Goal: Answer question/provide support

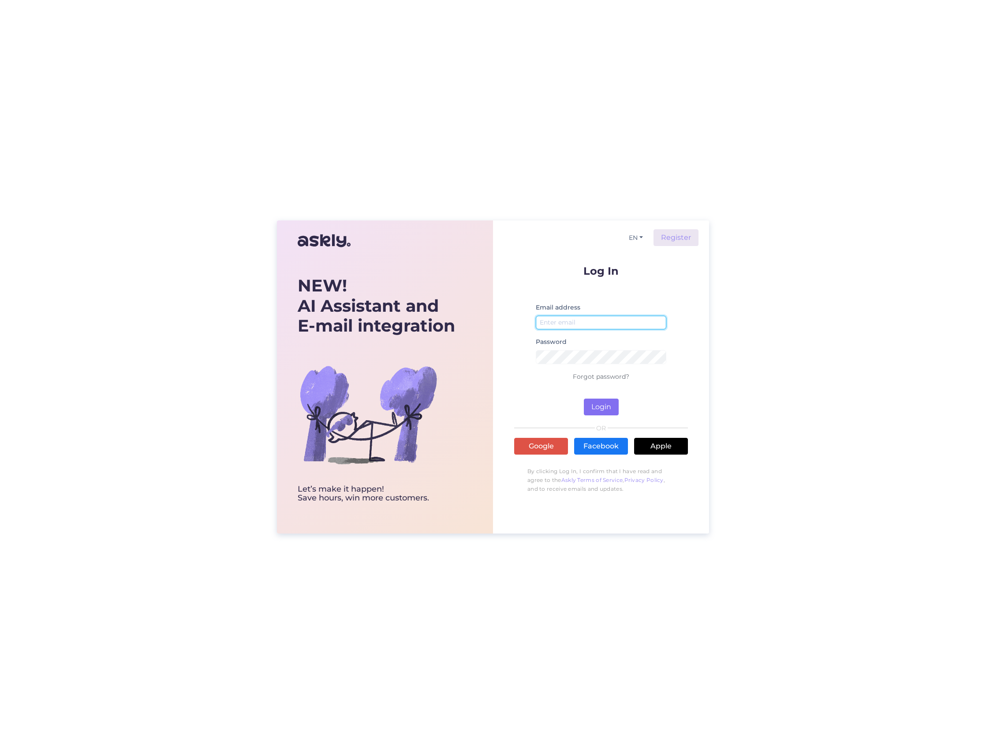
type input "[PERSON_NAME][EMAIL_ADDRESS][DOMAIN_NAME]"
click at [602, 408] on button "Login" at bounding box center [601, 407] width 35 height 17
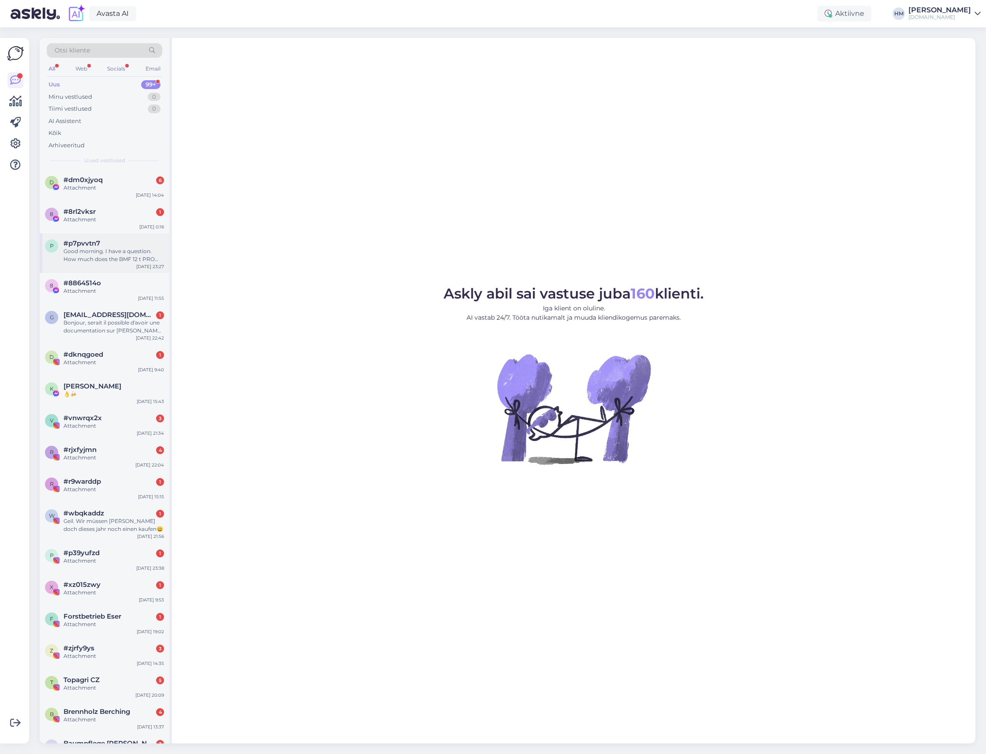
click at [76, 260] on div "Good morning. I have a question. How much does the BMF 12 t PRO trailer weigh s…" at bounding box center [114, 255] width 101 height 16
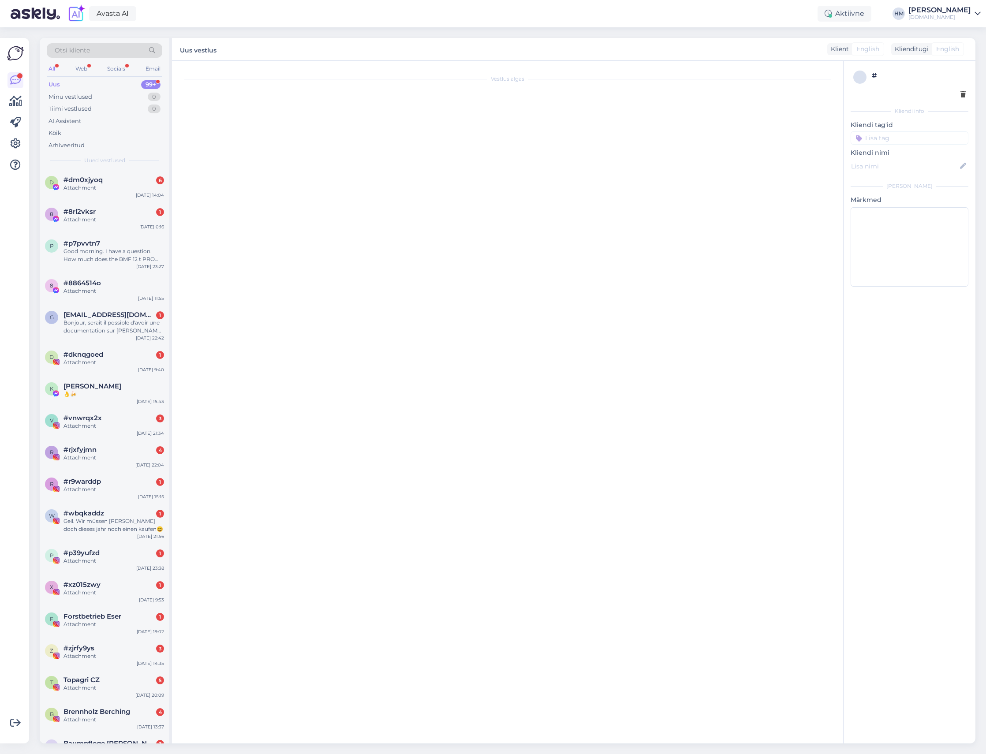
scroll to position [76, 0]
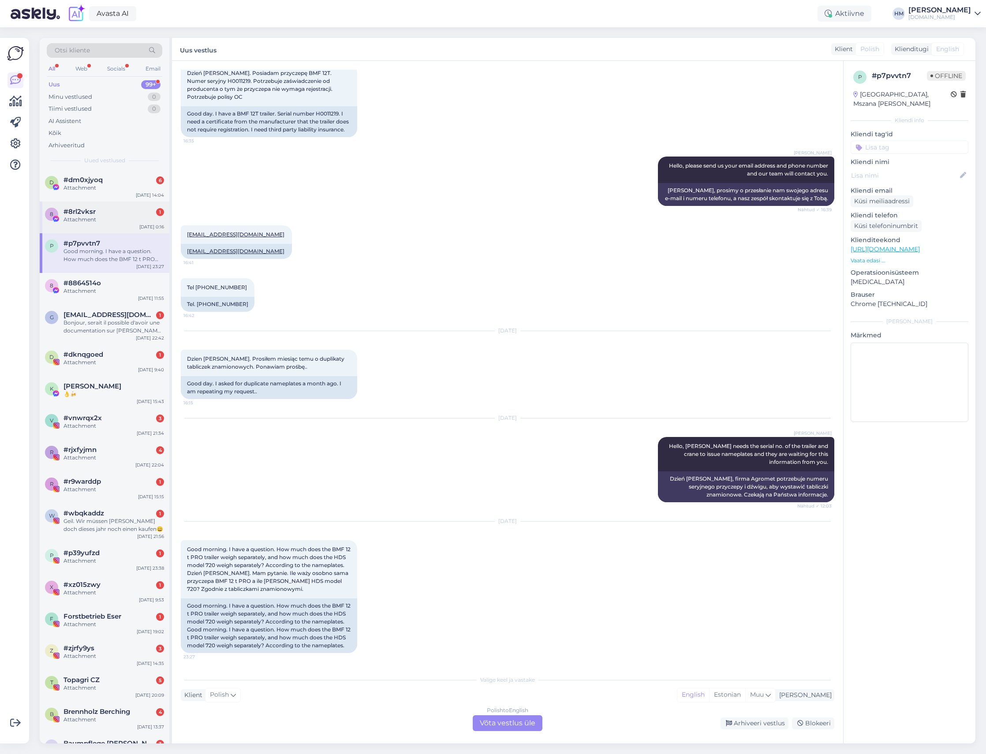
click at [66, 220] on div "Attachment" at bounding box center [114, 220] width 101 height 8
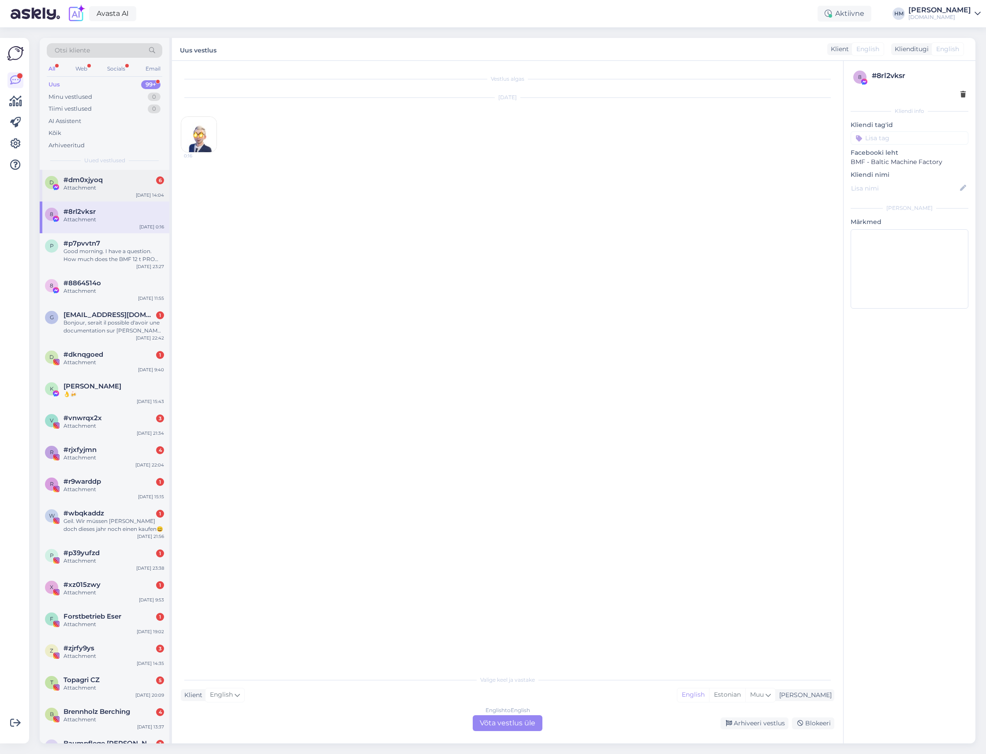
click at [65, 187] on div "Attachment" at bounding box center [114, 188] width 101 height 8
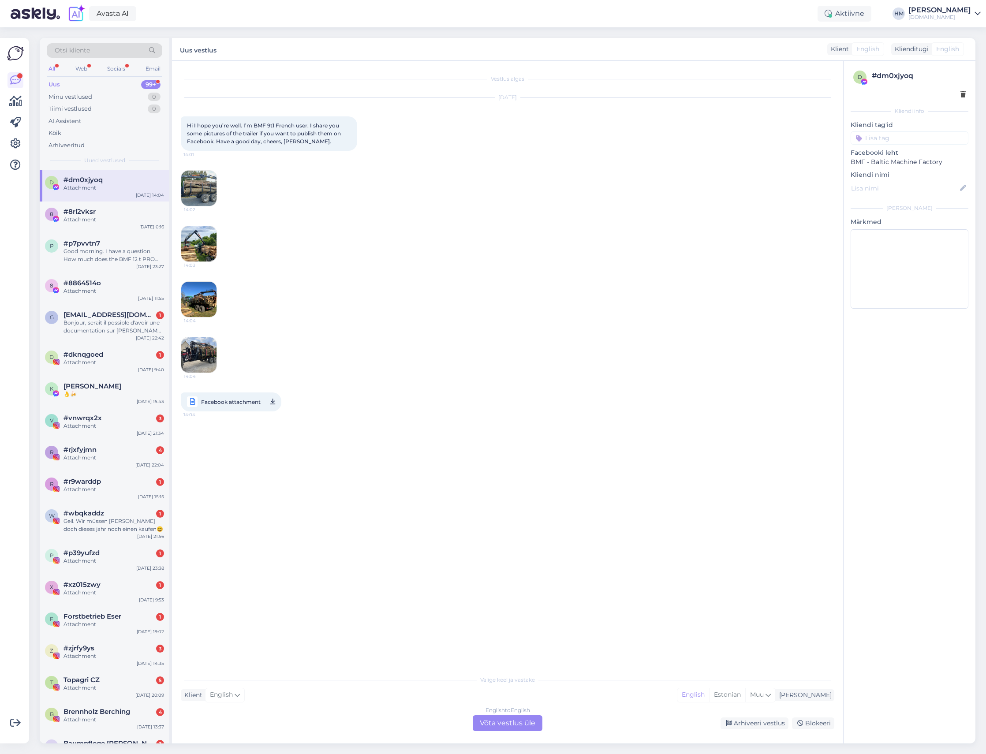
click at [201, 188] on img at bounding box center [198, 188] width 35 height 35
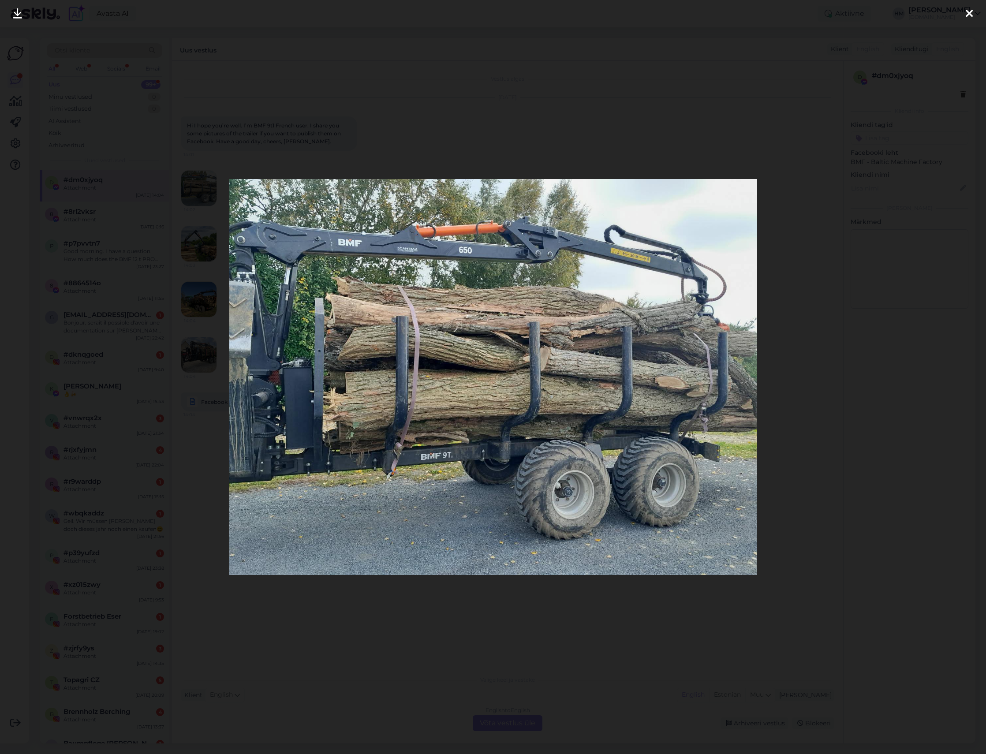
click at [769, 382] on div at bounding box center [493, 377] width 986 height 754
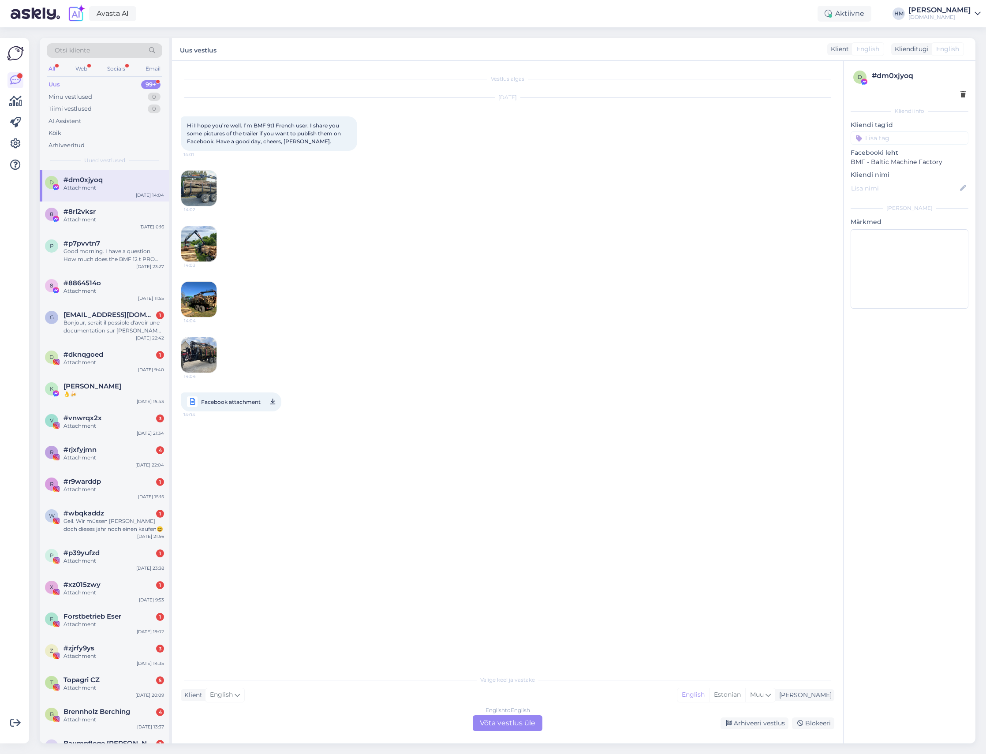
click at [195, 232] on img at bounding box center [198, 243] width 35 height 35
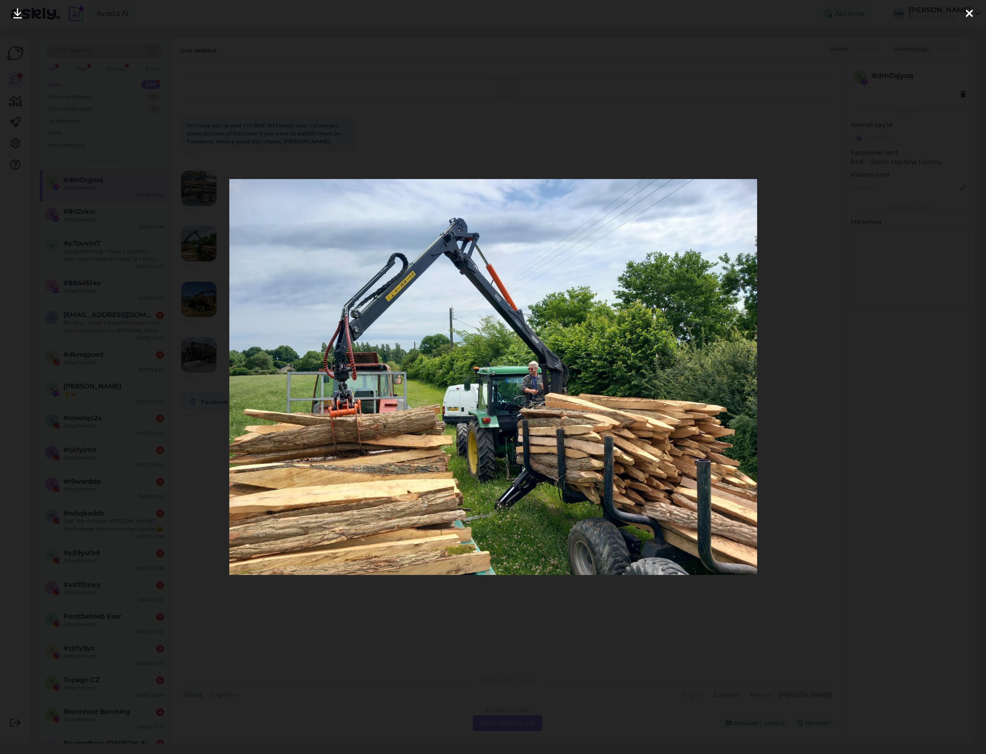
click at [967, 15] on icon at bounding box center [969, 13] width 7 height 11
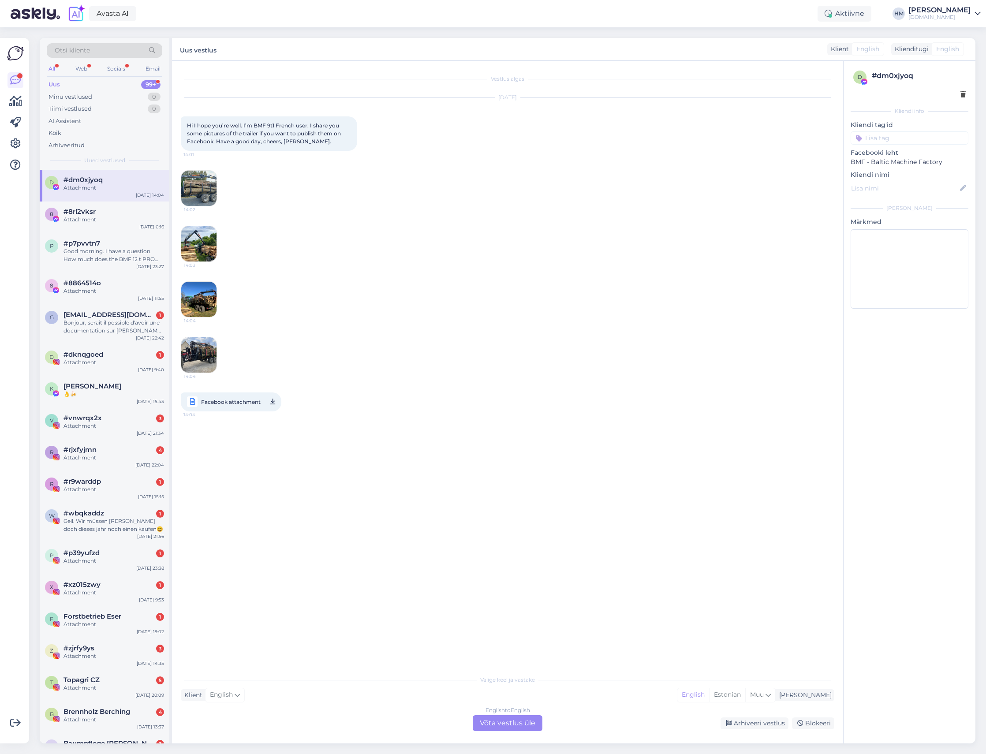
click at [195, 293] on img at bounding box center [198, 299] width 35 height 35
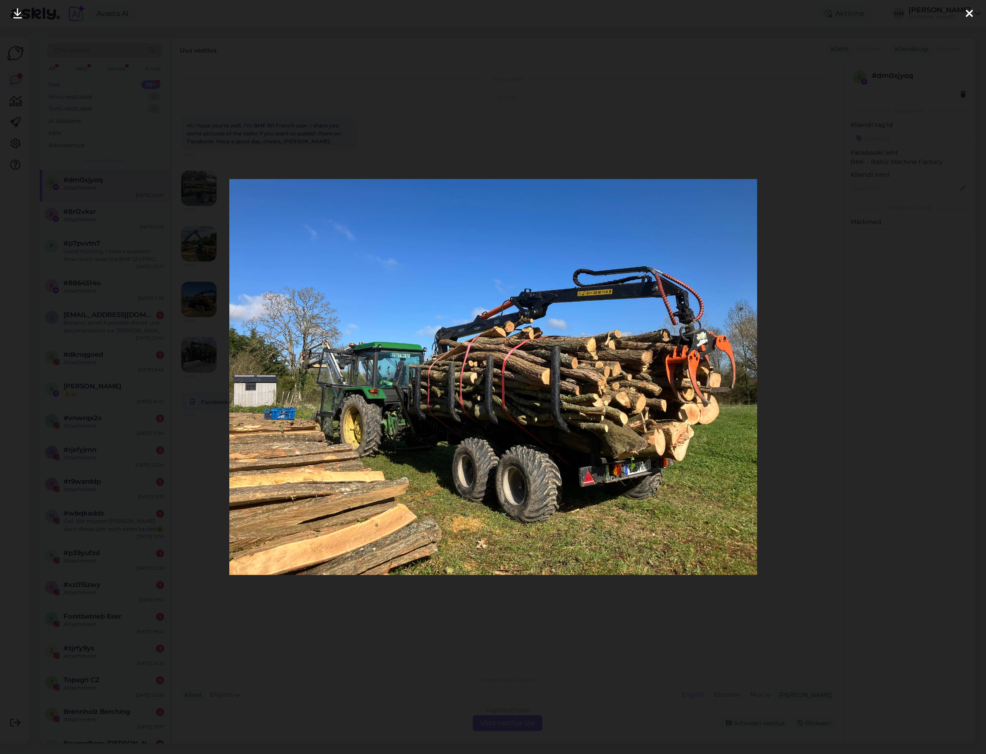
click at [973, 13] on icon at bounding box center [969, 13] width 7 height 11
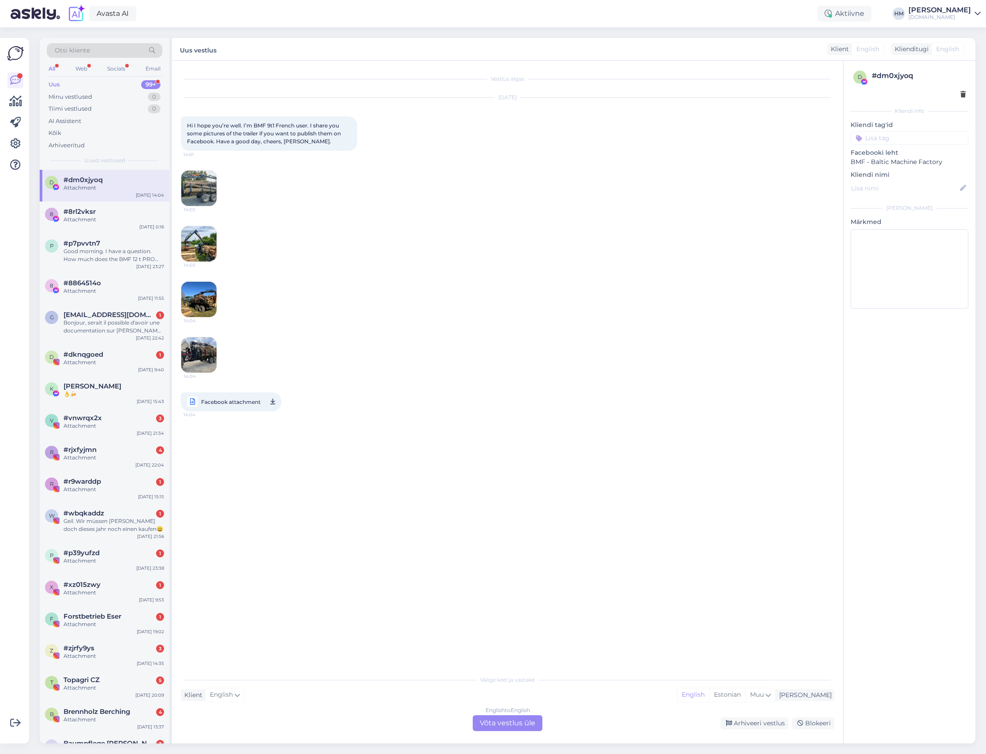
click at [198, 360] on img at bounding box center [198, 354] width 35 height 35
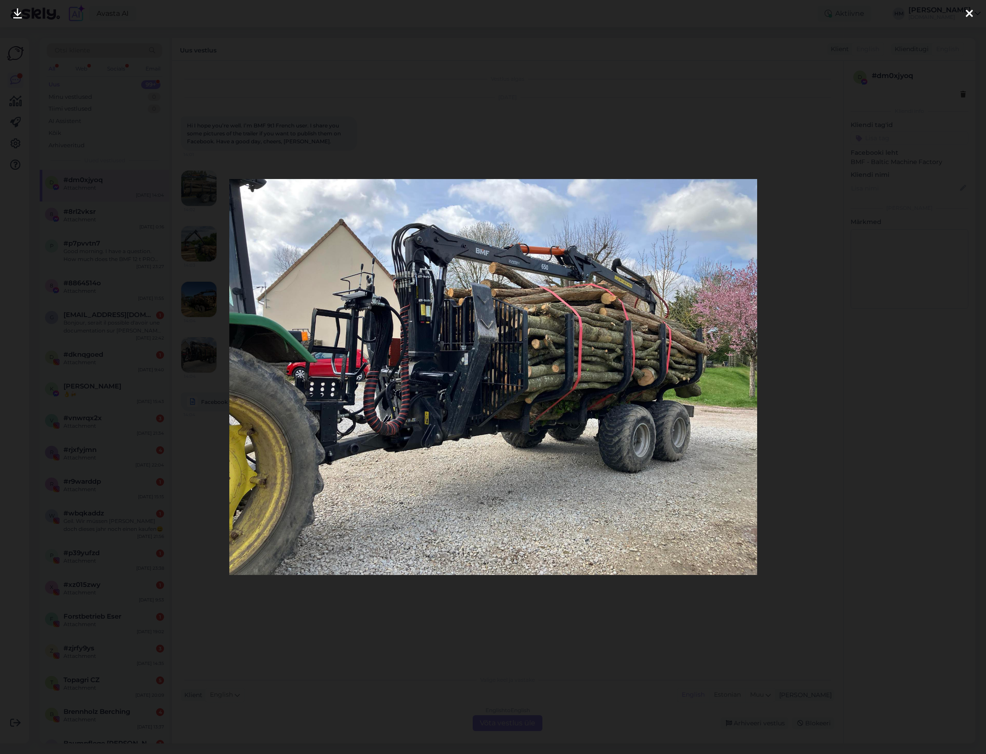
click at [969, 11] on icon at bounding box center [969, 13] width 7 height 11
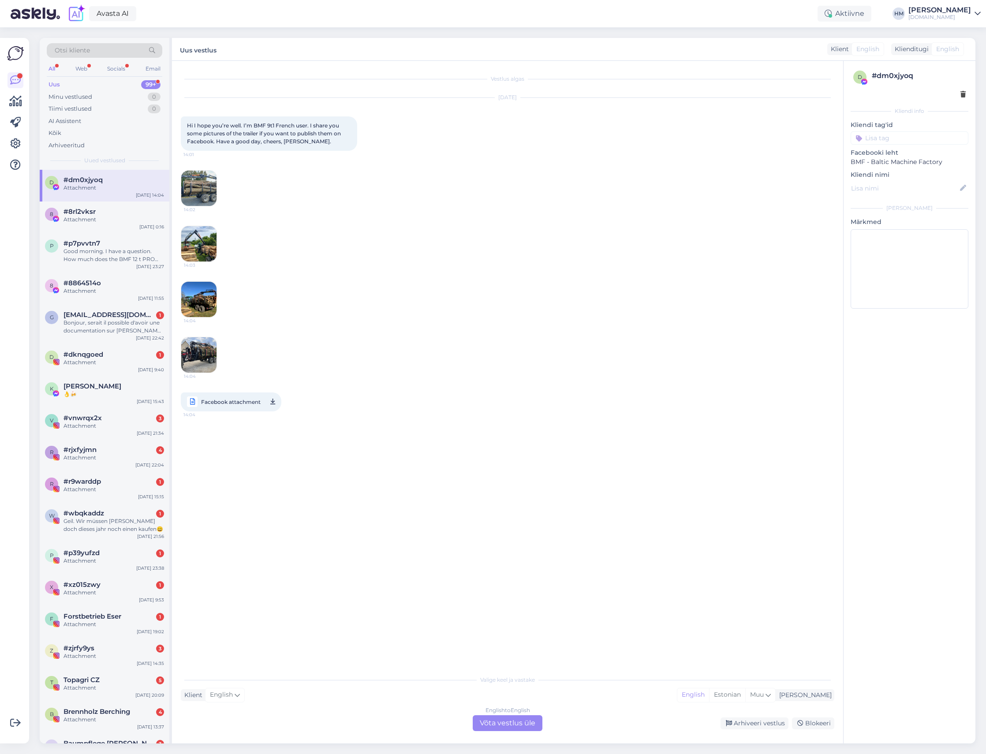
click at [249, 405] on span "Facebook attachment" at bounding box center [231, 402] width 60 height 11
click at [314, 703] on div "Valige [PERSON_NAME] vastake Klient English Mina English Estonian Muu English t…" at bounding box center [508, 701] width 654 height 60
click at [509, 717] on div "English to English Võta vestlus üle" at bounding box center [508, 723] width 70 height 16
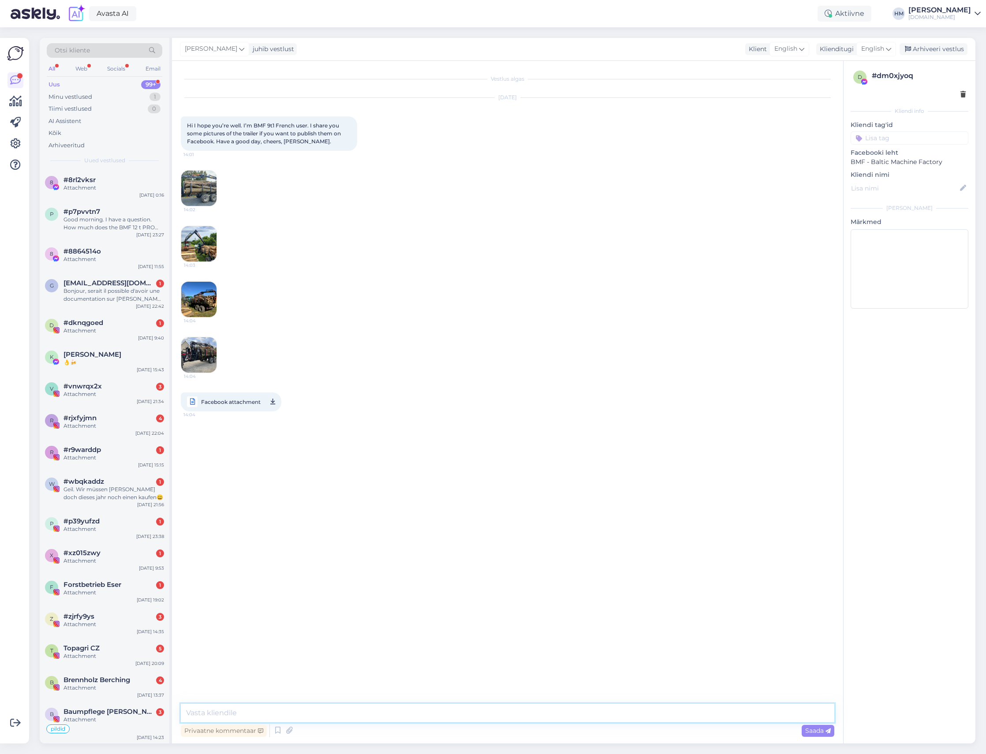
click at [261, 713] on textarea at bounding box center [508, 713] width 654 height 19
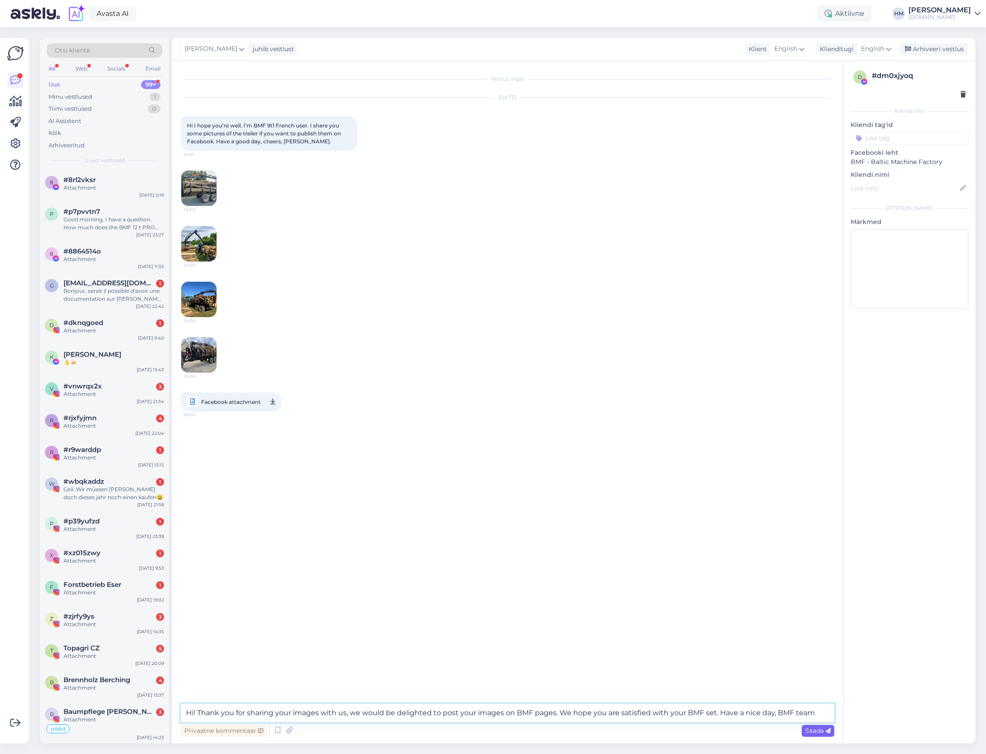
type textarea "Hi! Thank you for sharing your images with us, we would be delighted to post yo…"
click at [819, 734] on span "Saada" at bounding box center [818, 731] width 26 height 8
click at [206, 191] on img at bounding box center [198, 188] width 35 height 35
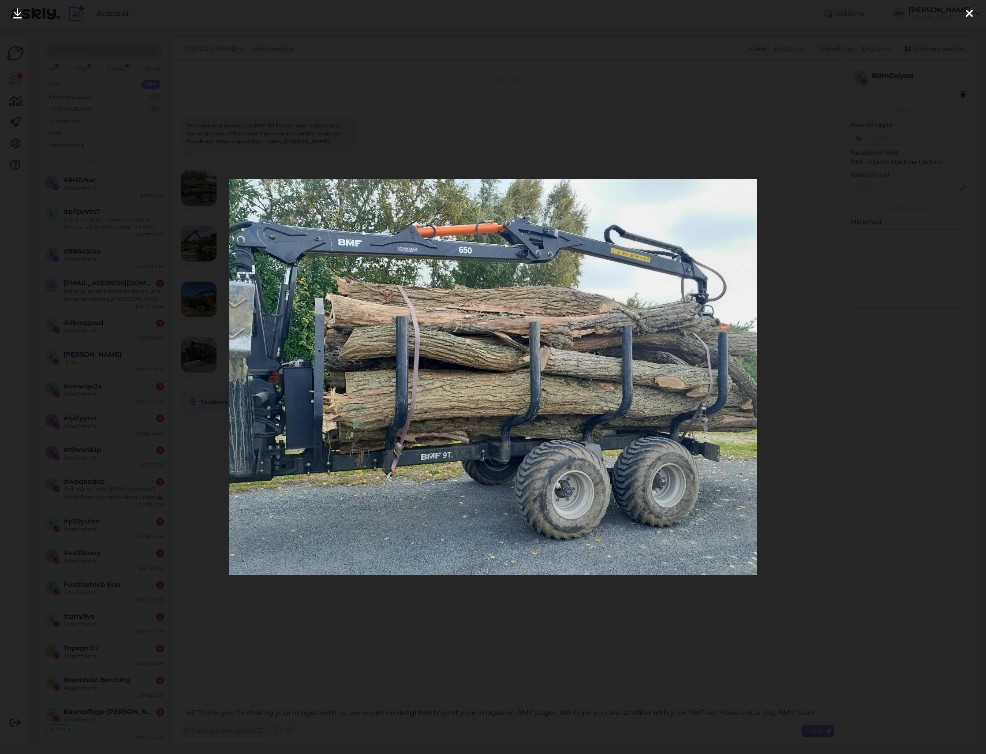
click at [11, 15] on link at bounding box center [17, 14] width 19 height 28
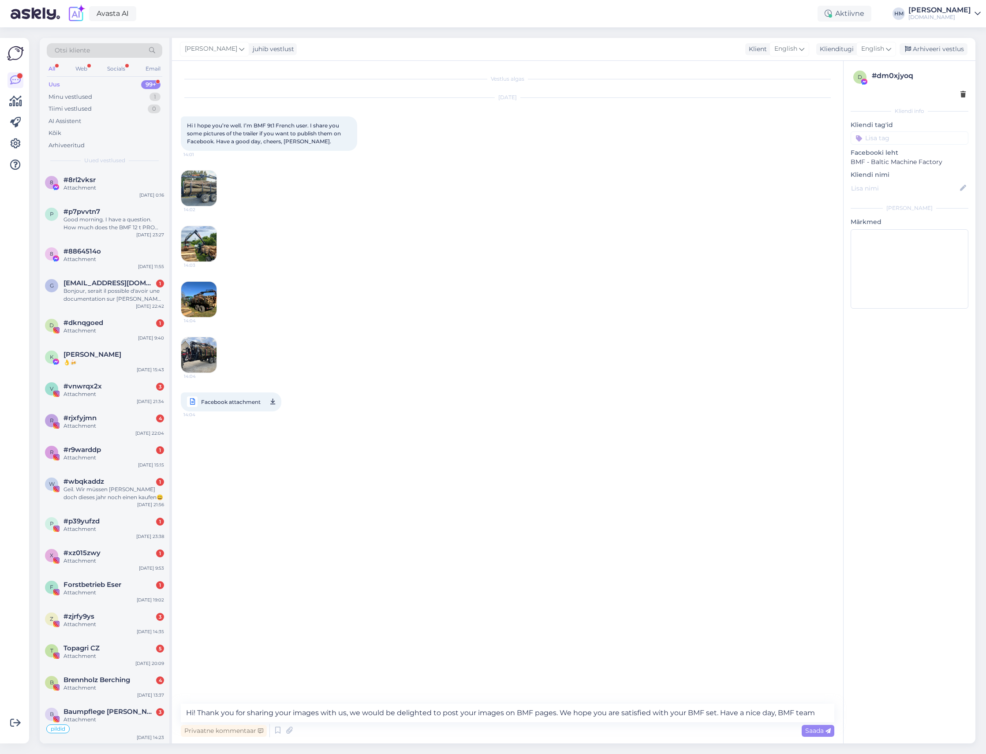
click at [198, 237] on img at bounding box center [198, 243] width 35 height 35
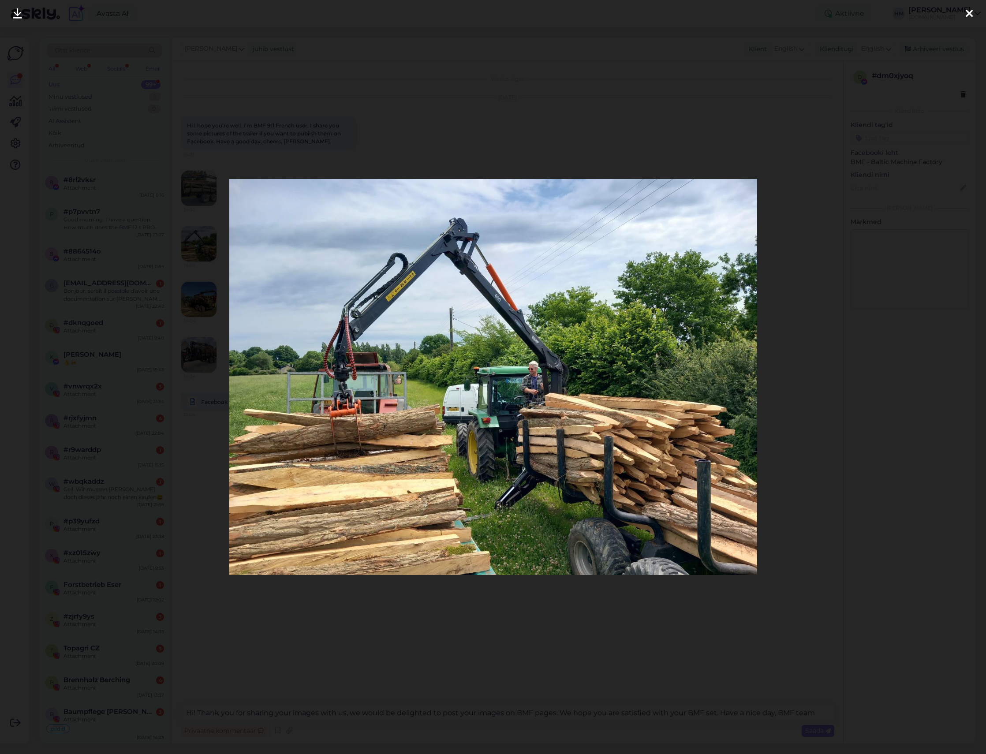
click at [16, 9] on icon at bounding box center [17, 13] width 9 height 11
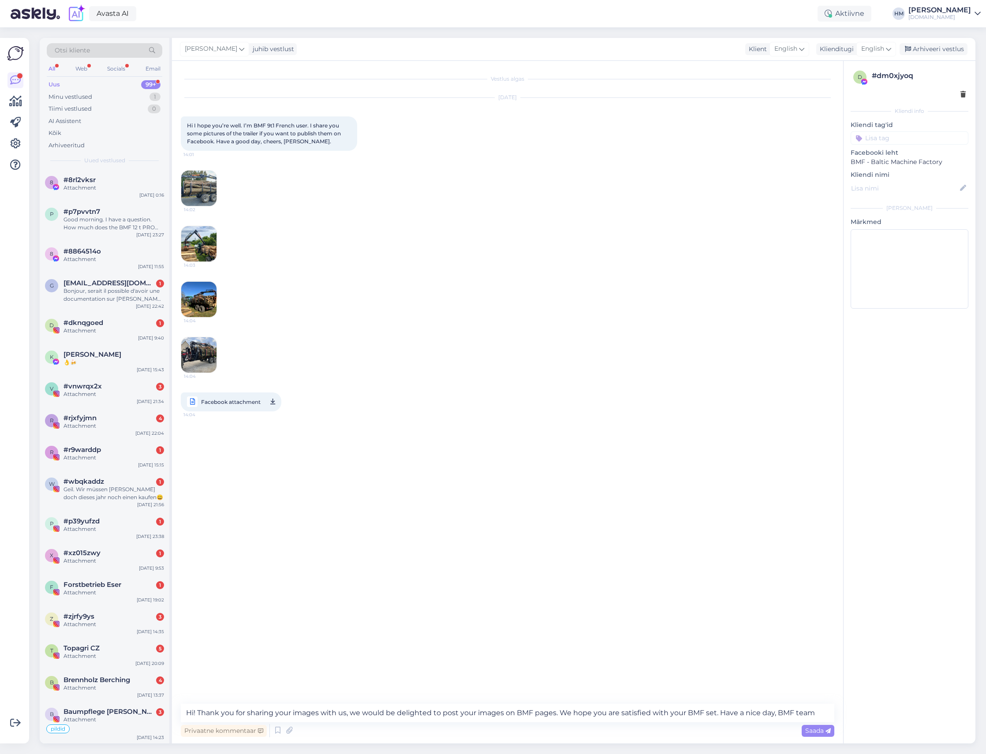
click at [206, 296] on img at bounding box center [198, 299] width 35 height 35
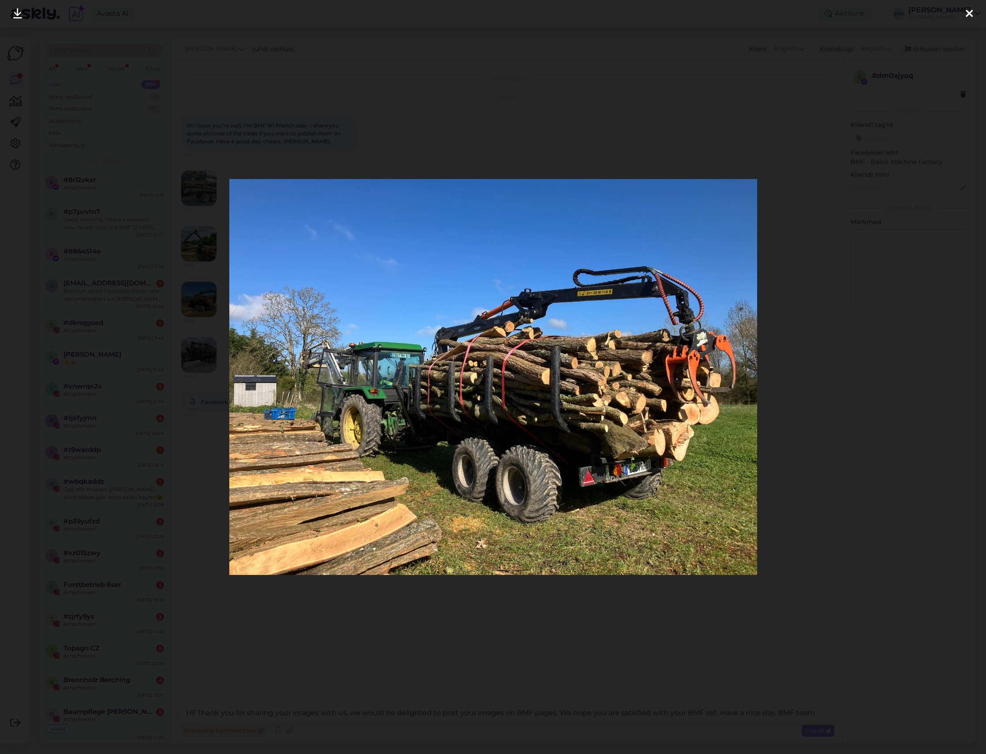
click at [15, 14] on icon at bounding box center [17, 13] width 9 height 11
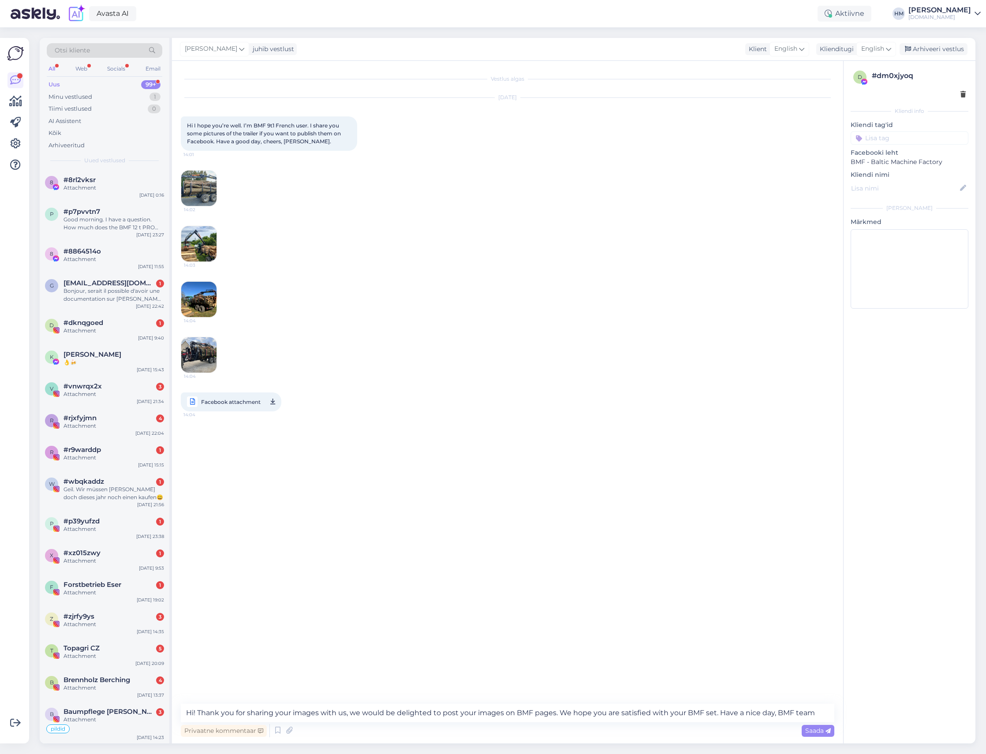
click at [205, 352] on img at bounding box center [198, 354] width 35 height 35
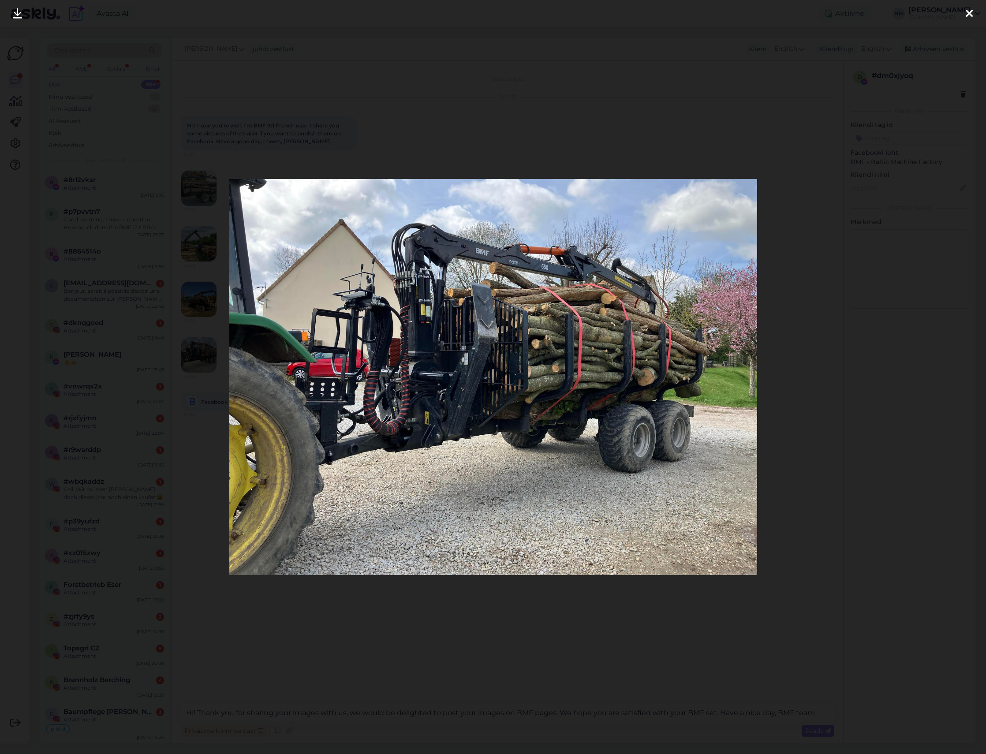
click at [16, 16] on icon at bounding box center [17, 13] width 9 height 11
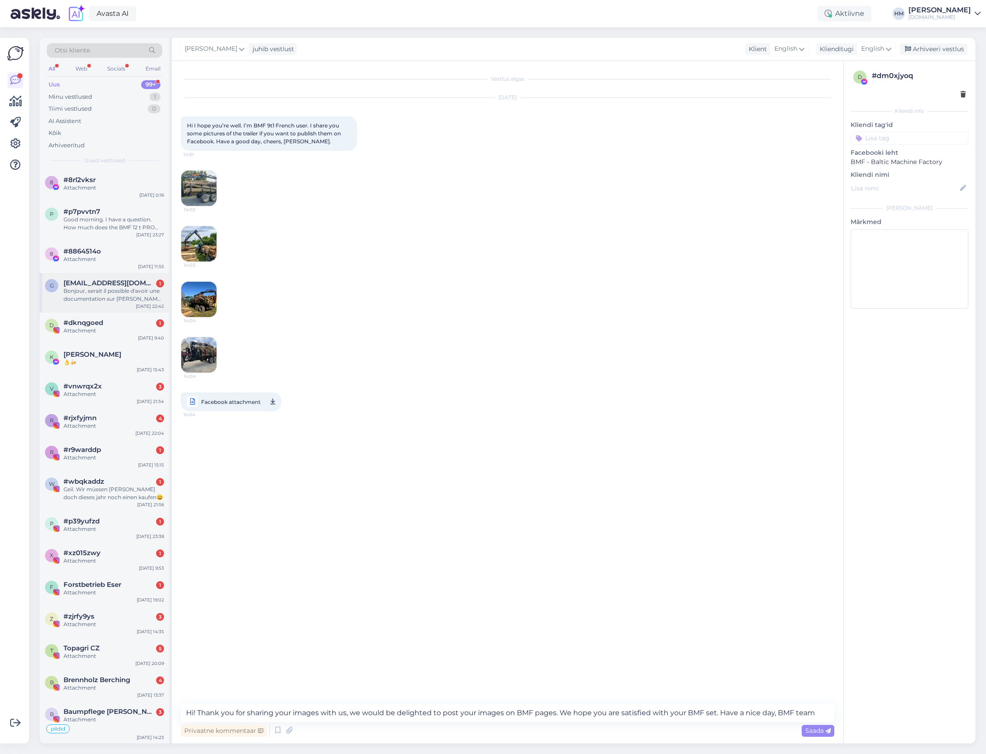
click at [105, 289] on div "Bonjour, serait il possible d'avoir une documentation sur [PERSON_NAME] je souh…" at bounding box center [114, 295] width 101 height 16
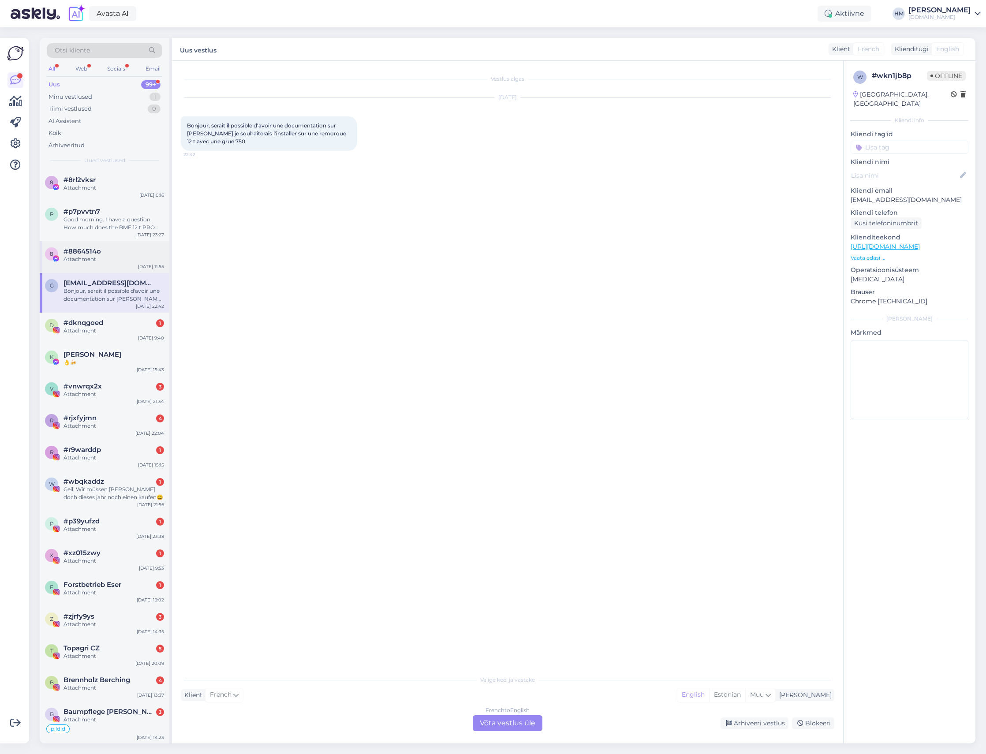
click at [96, 255] on span "#8864514o" at bounding box center [82, 251] width 37 height 8
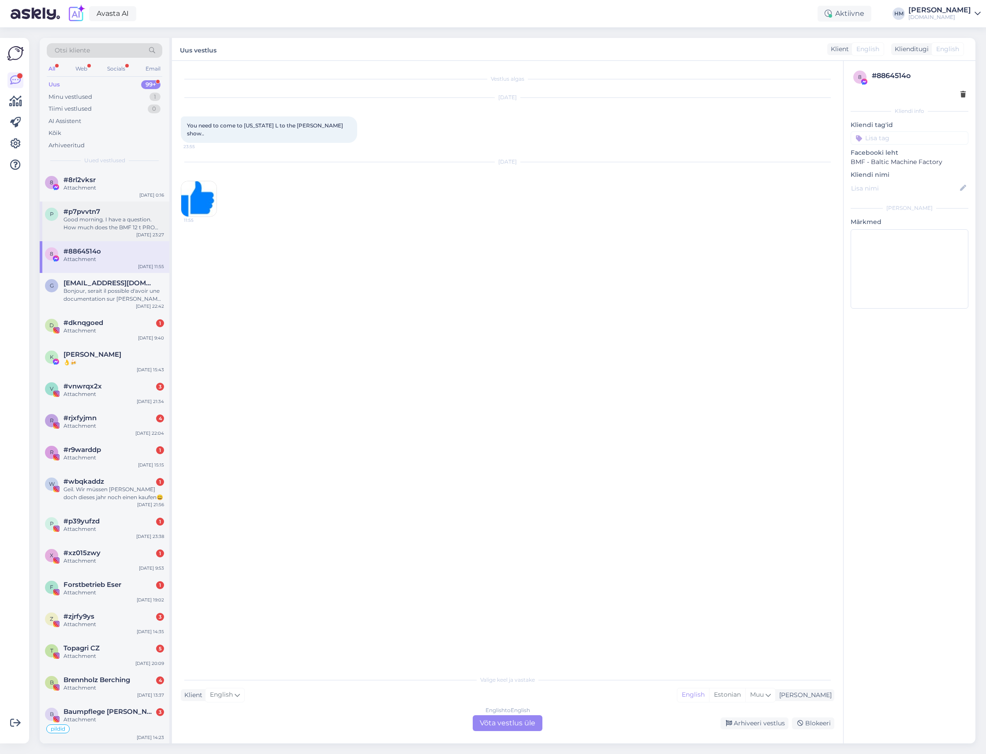
click at [89, 228] on div "Good morning. I have a question. How much does the BMF 12 t PRO trailer weigh s…" at bounding box center [114, 224] width 101 height 16
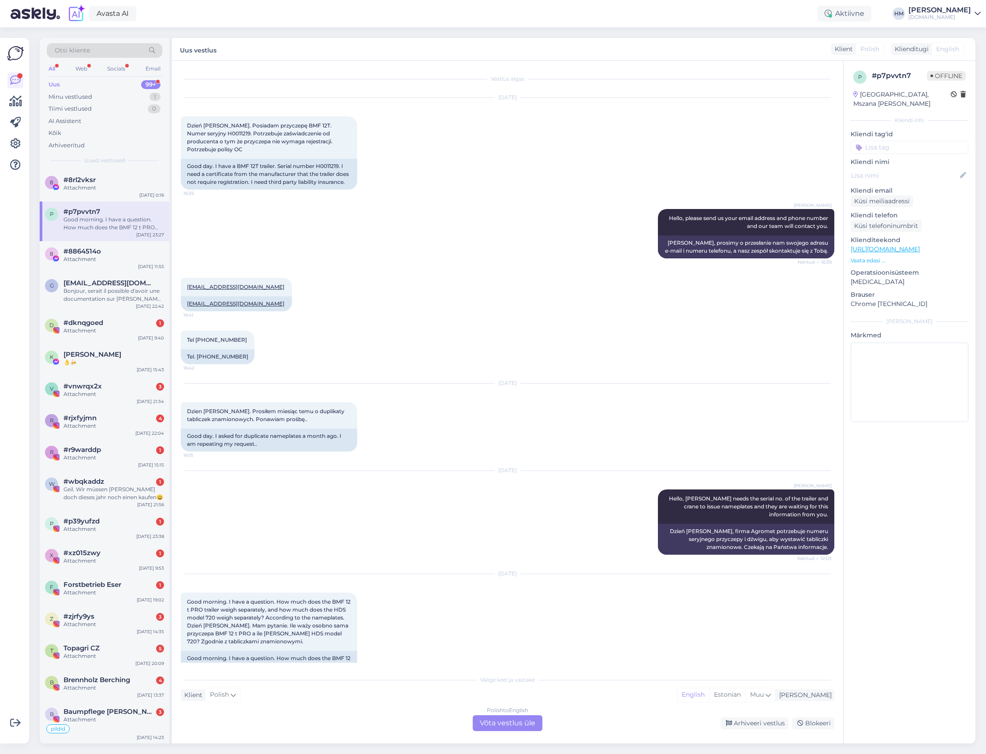
scroll to position [76, 0]
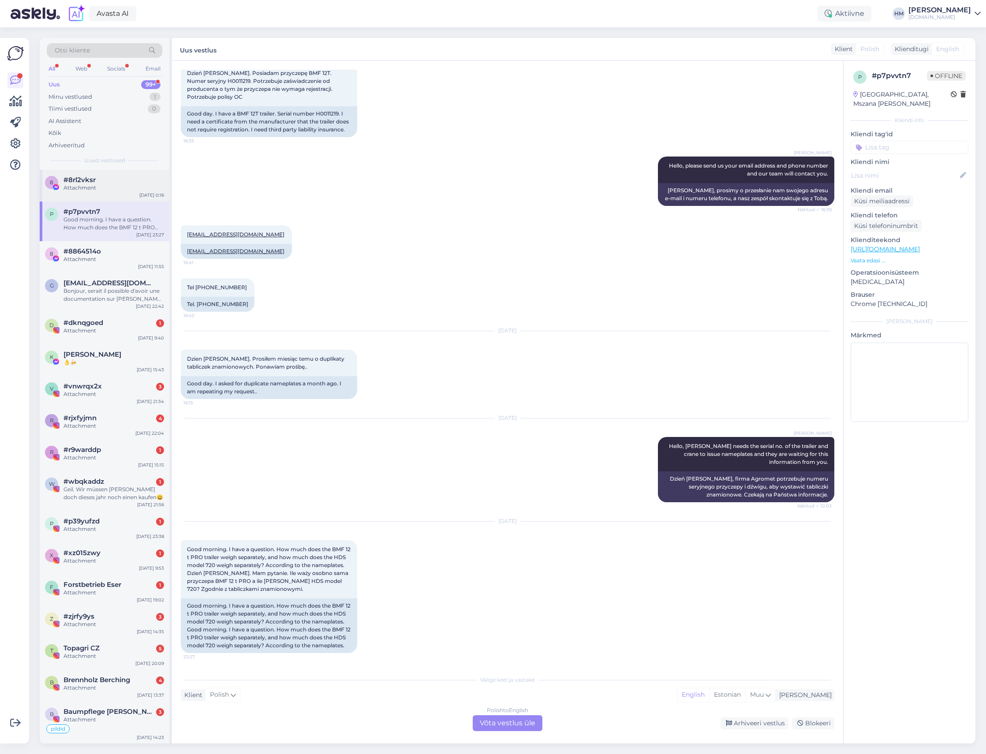
click at [101, 182] on div "#8rl2vksr" at bounding box center [114, 180] width 101 height 8
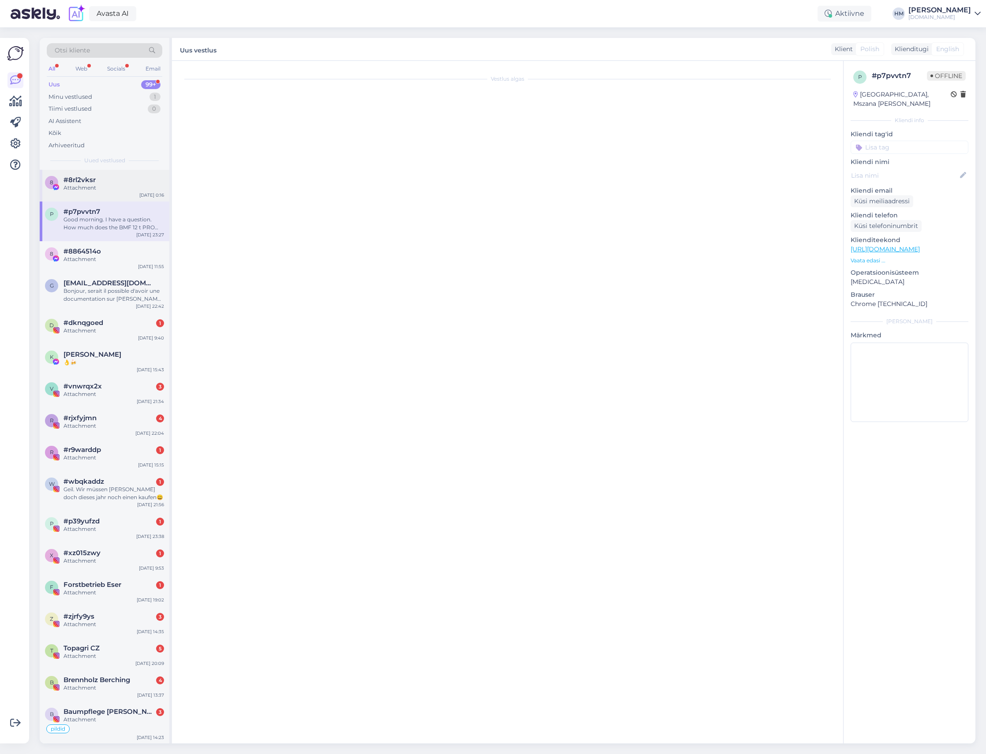
scroll to position [0, 0]
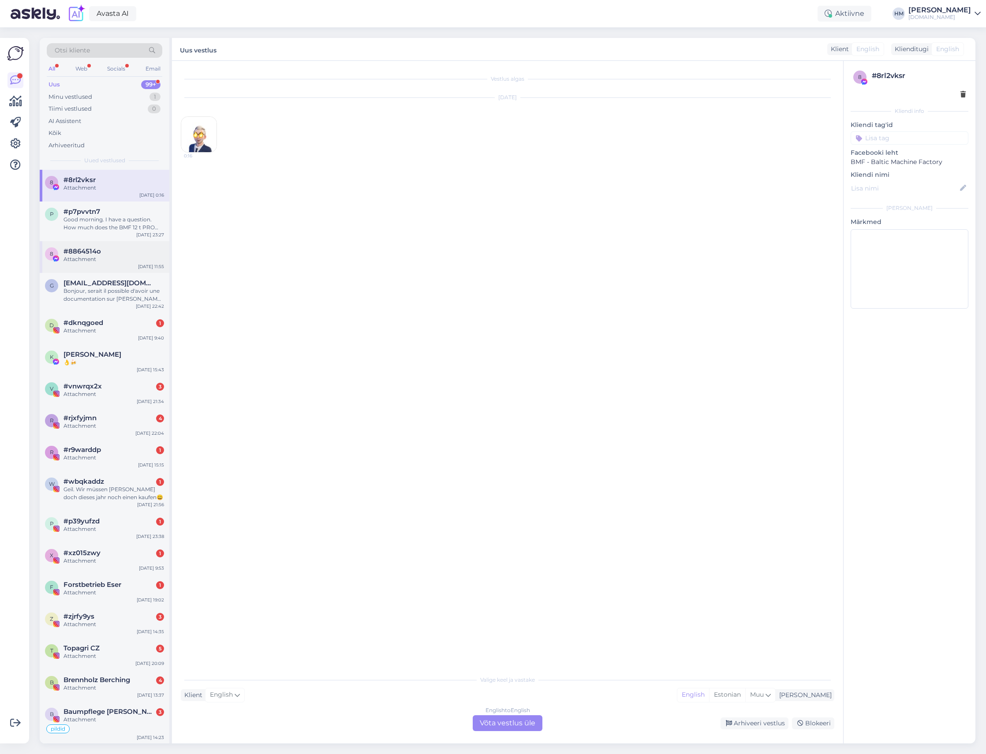
click at [92, 258] on div "Attachment" at bounding box center [114, 259] width 101 height 8
click at [90, 277] on div "[PERSON_NAME] [PERSON_NAME][EMAIL_ADDRESS][DOMAIN_NAME] Bonjour, serait il poss…" at bounding box center [105, 293] width 130 height 40
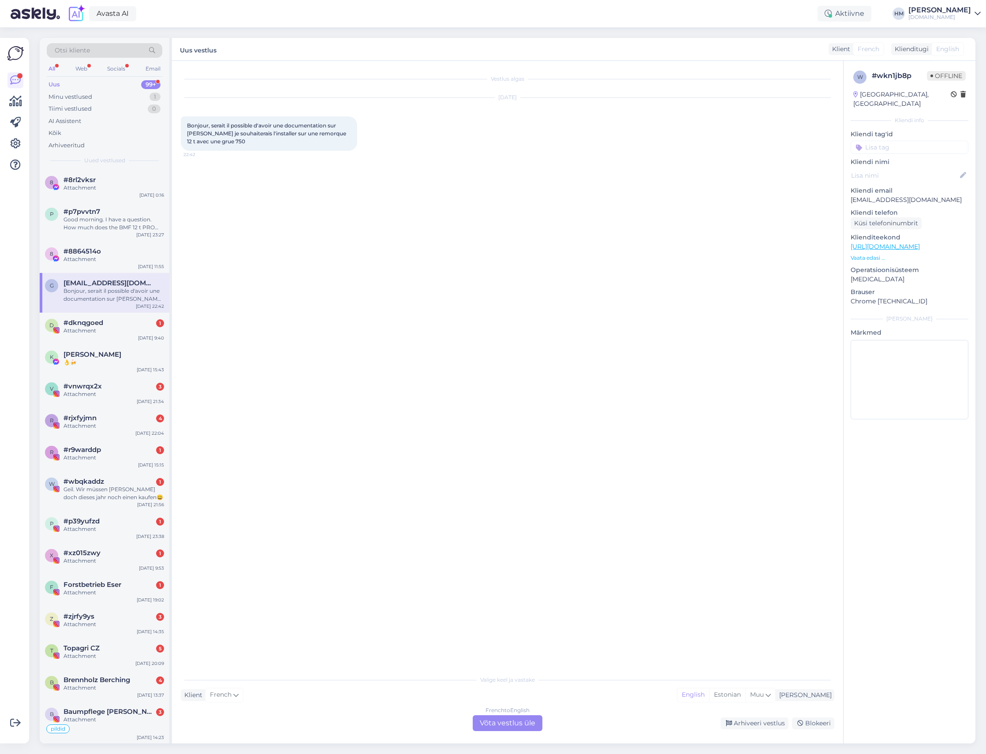
click at [529, 717] on div "French to English Võta vestlus üle" at bounding box center [508, 723] width 70 height 16
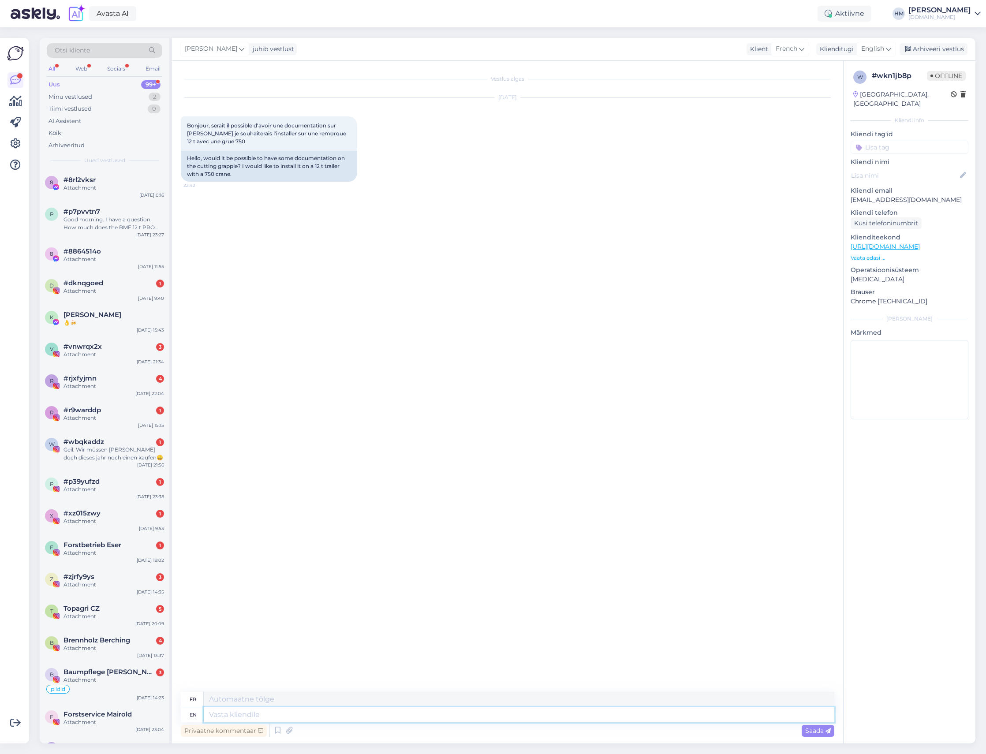
click at [318, 714] on textarea at bounding box center [519, 715] width 631 height 15
type textarea "Hi,"
type textarea "Salut,"
type textarea "Hi, you"
type textarea "Salut toi"
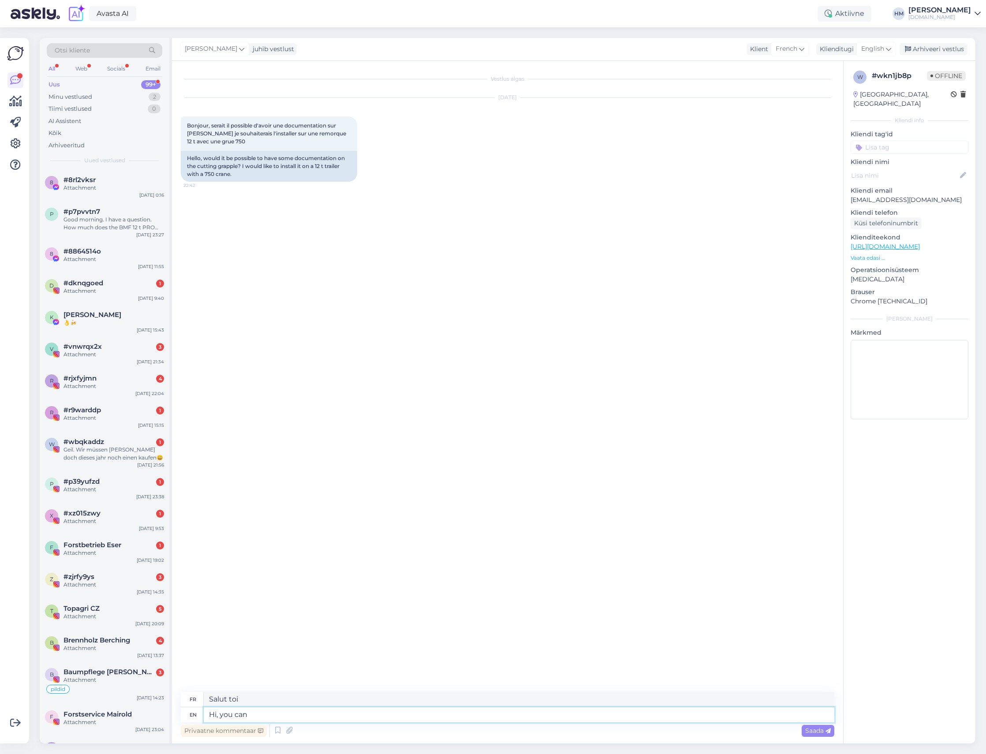
type textarea "Hi, you can"
type textarea "Salut, tu peux"
type textarea "Hi, you can find m"
type textarea "Salut, vous pouvez trouver"
type textarea "Hi, you can find more in"
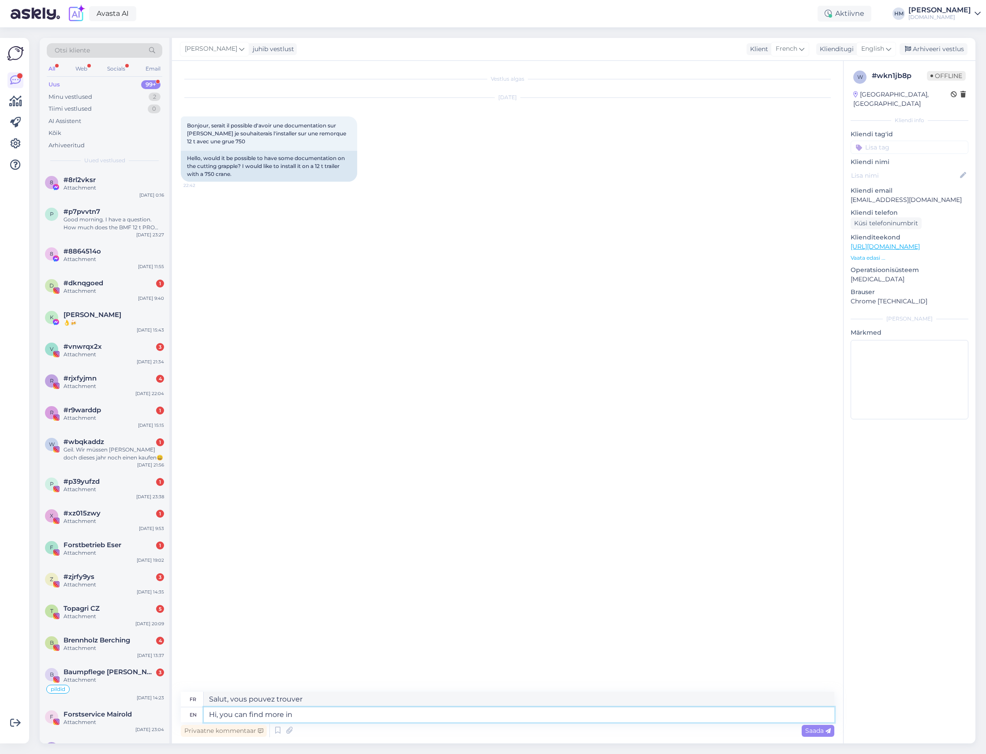
type textarea "Bonjour, vous pouvez en trouver plus"
type textarea "Hi, you can find more information ab"
type textarea "Bonjour, vous pouvez trouver plus d'informations"
type textarea "Hi, you can find more information about"
type textarea "Bonjour, vous pouvez trouver plus d'informations sur"
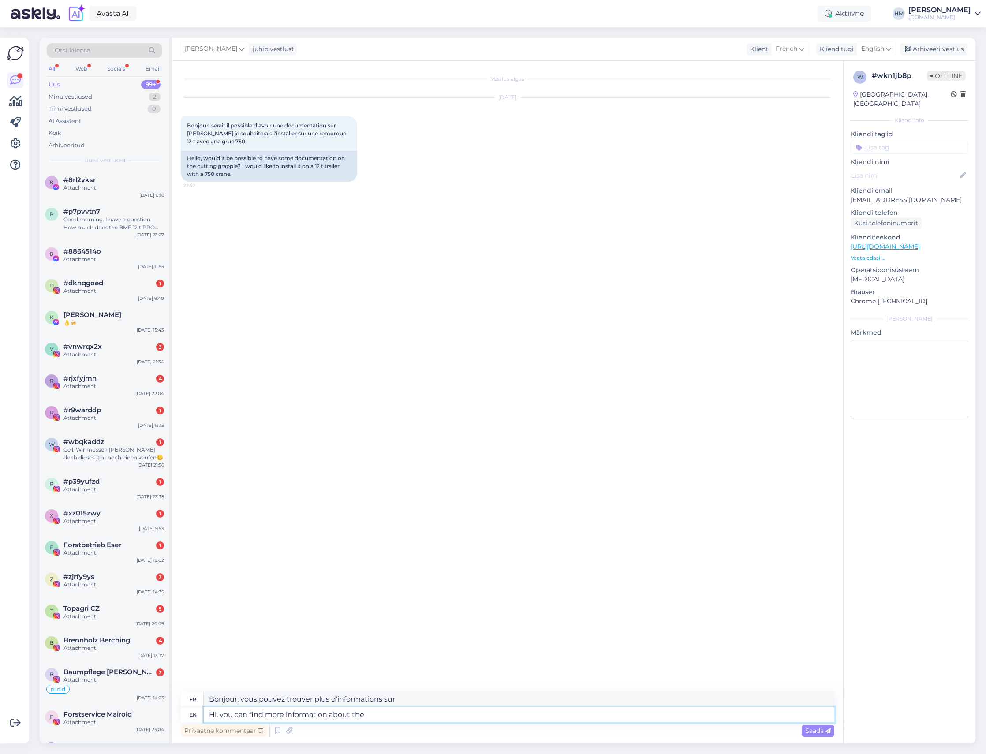
type textarea "Hi, you can find more information about the"
type textarea "Bonjour, vous pouvez trouver plus d'informations sur le"
type textarea "Hi, you can find more information about the tree s"
type textarea "Bonjour, vous pouvez trouver plus d'informations sur l'arbre"
type textarea "Hi, you can find more information about the tree shear"
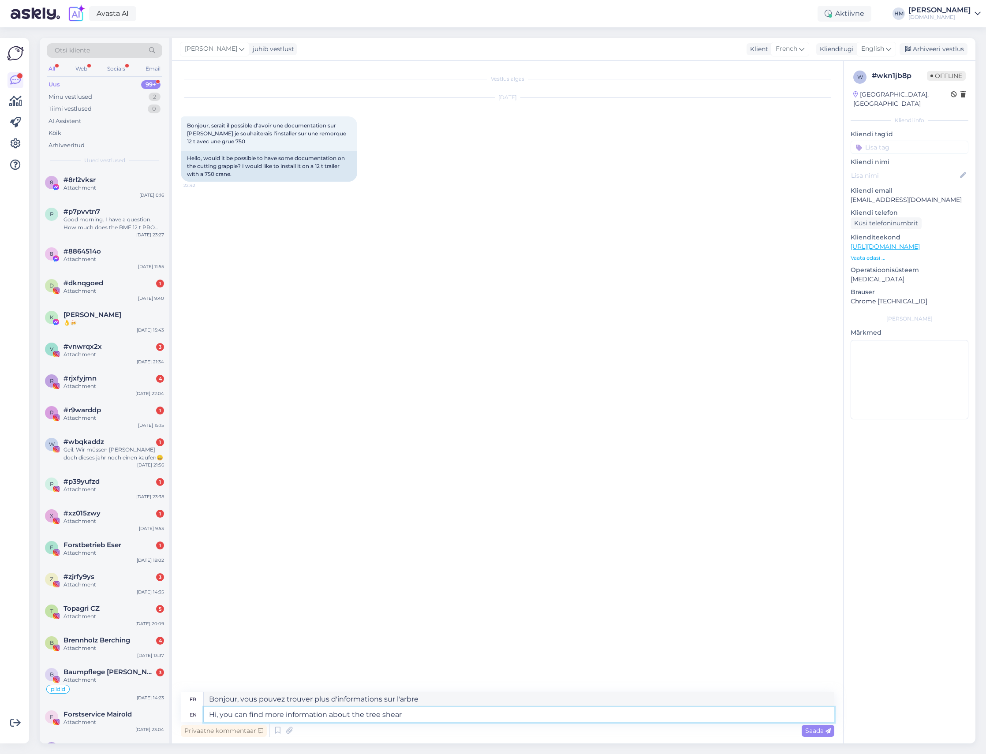
type textarea "Bonjour, vous pouvez trouver plus d'informations sur la cisaille à arbre"
type textarea "Hi, you can find more information about the tree shear from o"
type textarea "Bonjour, vous pouvez trouver plus d'informations sur la cisaille à arbres à par…"
type textarea "Hi, you can find more information about the tree shear from our"
type textarea "Bonjour, vous pouvez trouver plus d'informations sur la cisaille à arbres auprè…"
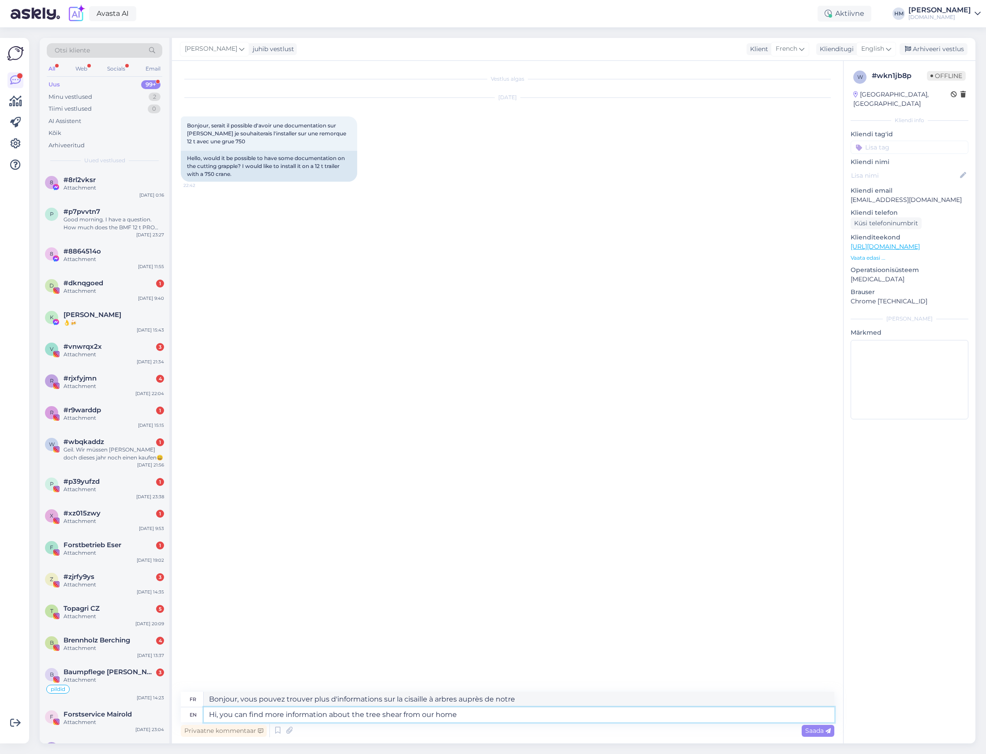
type textarea "Hi, you can find more information about the tree shear from our home"
type textarea "Bonjour, vous pouvez trouver plus d'informations sur la cisaille à arbres de no…"
type textarea "Hi, you can find more information about the tree shear from our home page"
type textarea "Bonjour, vous pouvez trouver plus d'informations sur la cisaille à arbres sur n…"
type textarea "Hi, you can find more information about the tree shear from our home page here:"
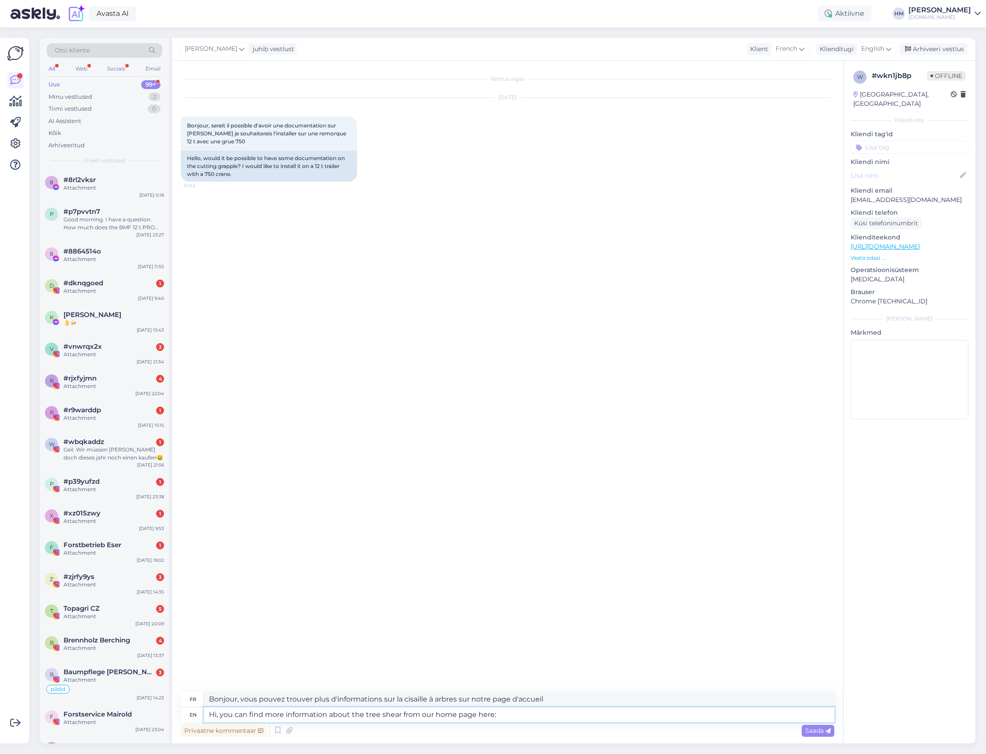
type textarea "Bonjour, vous pouvez trouver plus d'informations sur la cisaille à arbres sur n…"
type textarea "Hi, you can find more information about the tree shear from our home page here:"
drag, startPoint x: 256, startPoint y: 145, endPoint x: 210, endPoint y: 131, distance: 47.7
click at [205, 145] on div "Bonjour, serait il possible d'avoir une documentation sur [PERSON_NAME] je souh…" at bounding box center [269, 133] width 176 height 34
drag, startPoint x: 243, startPoint y: 173, endPoint x: 185, endPoint y: 110, distance: 86.2
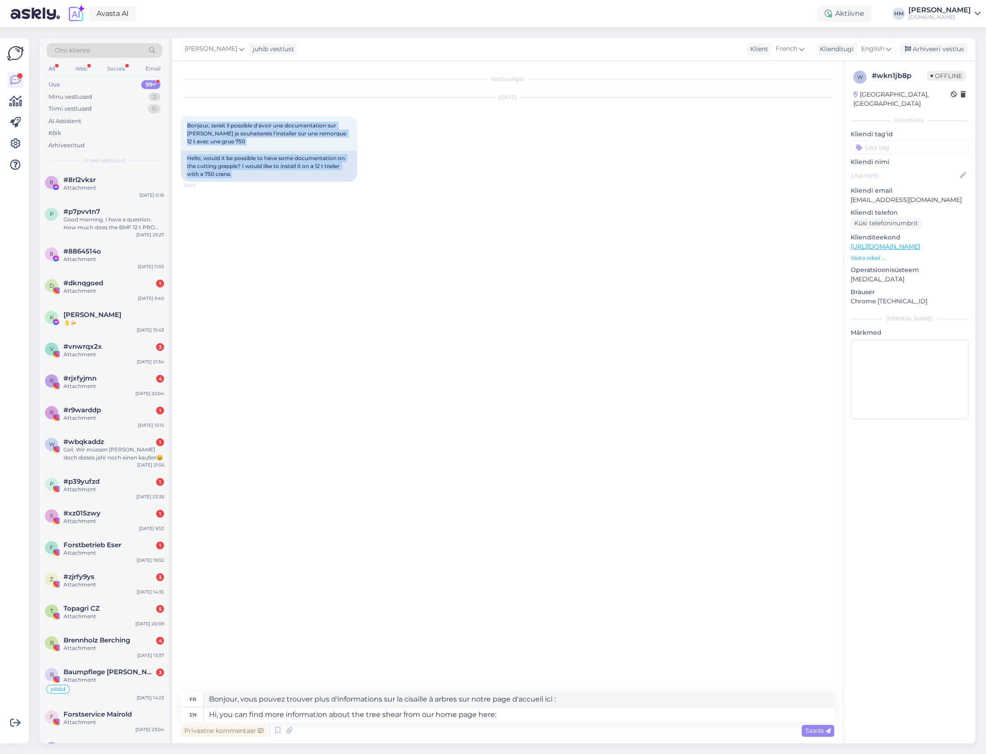
click at [185, 110] on div "[DATE] Bonjour, serait il possible d'avoir une documentation sur [PERSON_NAME] …" at bounding box center [508, 139] width 654 height 103
copy div "Bonjour, serait il possible d'avoir une documentation sur [PERSON_NAME] je souh…"
drag, startPoint x: 560, startPoint y: 718, endPoint x: 204, endPoint y: 687, distance: 357.3
click at [204, 687] on div "Vestlus algas [DATE] Bonjour, serait il possible d'avoir une documentation sur …" at bounding box center [507, 402] width 671 height 683
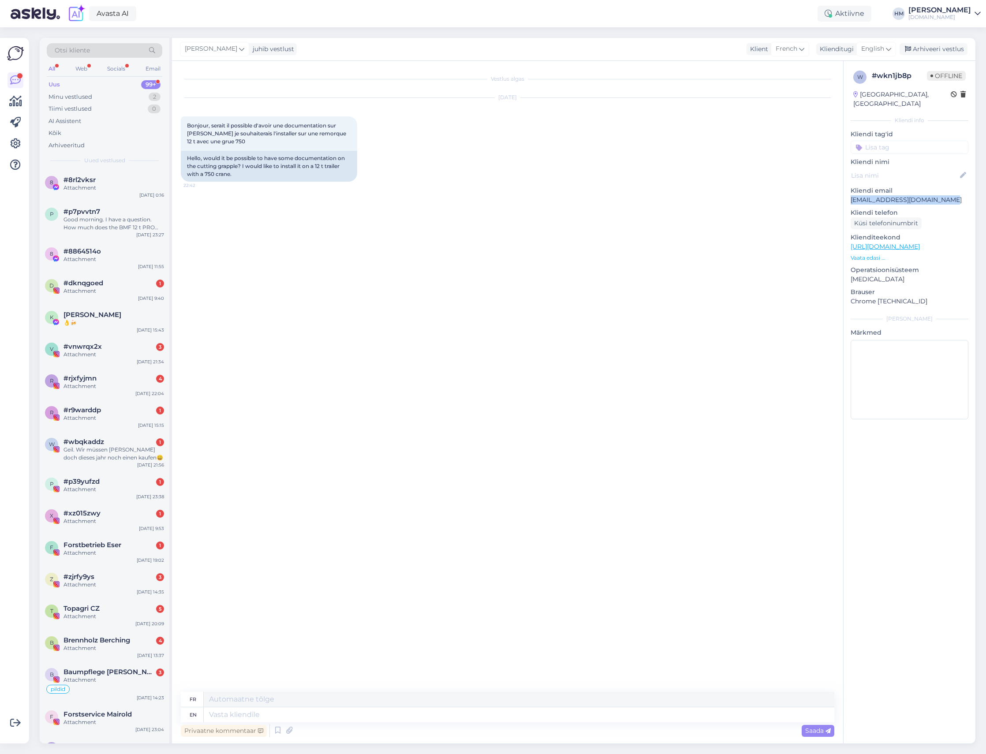
drag, startPoint x: 943, startPoint y: 196, endPoint x: 853, endPoint y: 191, distance: 90.5
click at [853, 195] on p "[EMAIL_ADDRESS][DOMAIN_NAME]" at bounding box center [910, 199] width 118 height 9
copy p "[EMAIL_ADDRESS][DOMAIN_NAME]"
drag, startPoint x: 248, startPoint y: 143, endPoint x: 186, endPoint y: 119, distance: 66.2
click at [186, 119] on div "Bonjour, serait il possible d'avoir une documentation sur [PERSON_NAME] je souh…" at bounding box center [269, 133] width 176 height 34
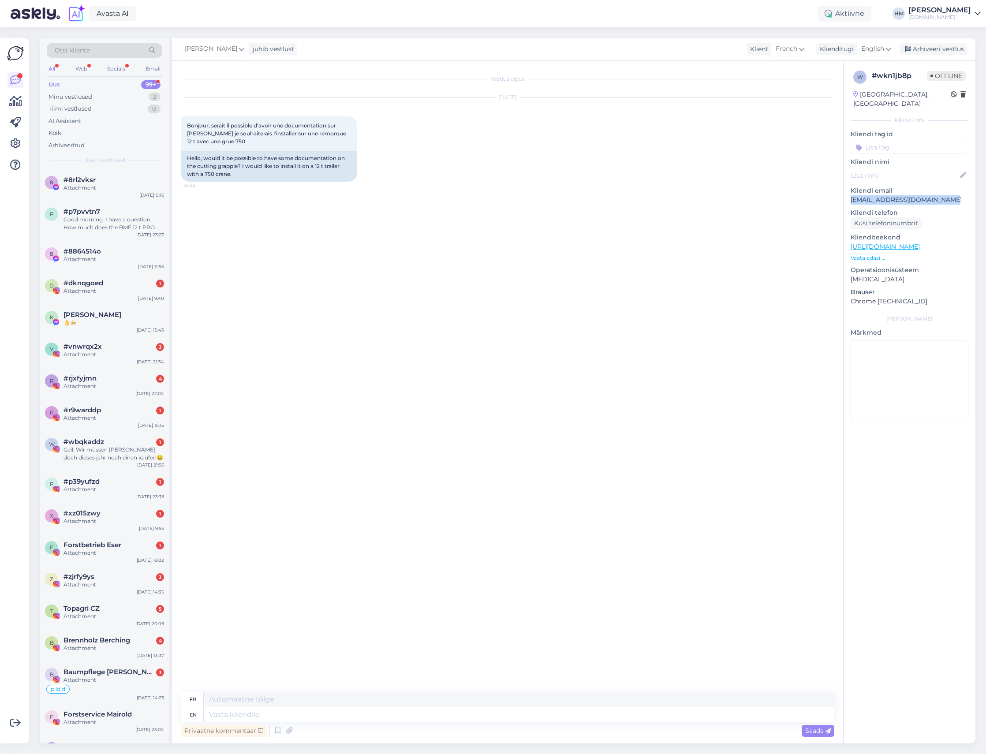
copy span "Bonjour, serait il possible d'avoir une documentation sur [PERSON_NAME] je souh…"
click at [82, 226] on div "Good morning. I have a question. How much does the BMF 12 t PRO trailer weigh s…" at bounding box center [114, 224] width 101 height 16
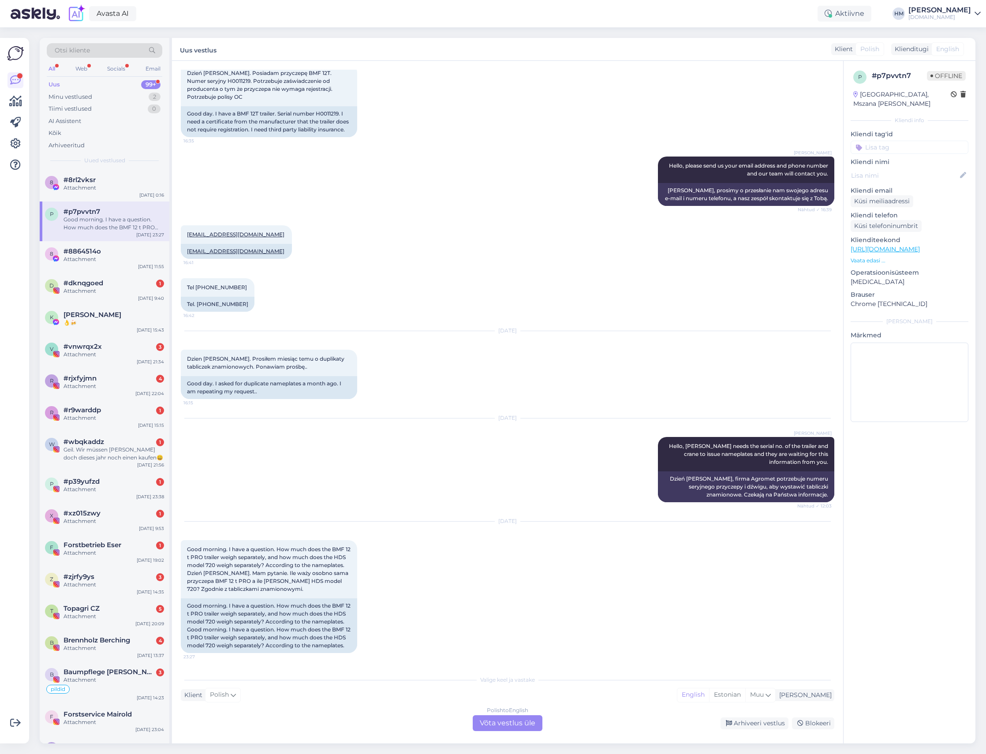
scroll to position [76, 0]
drag, startPoint x: 221, startPoint y: 612, endPoint x: 184, endPoint y: 588, distance: 43.9
click at [184, 599] on div "Good morning. I have a question. How much does the BMF 12 t PRO trailer weigh s…" at bounding box center [269, 626] width 176 height 55
copy div "Good morning. I have a question. How much does the BMF 12 t PRO trailer weigh s…"
drag, startPoint x: 242, startPoint y: 209, endPoint x: 185, endPoint y: 217, distance: 57.0
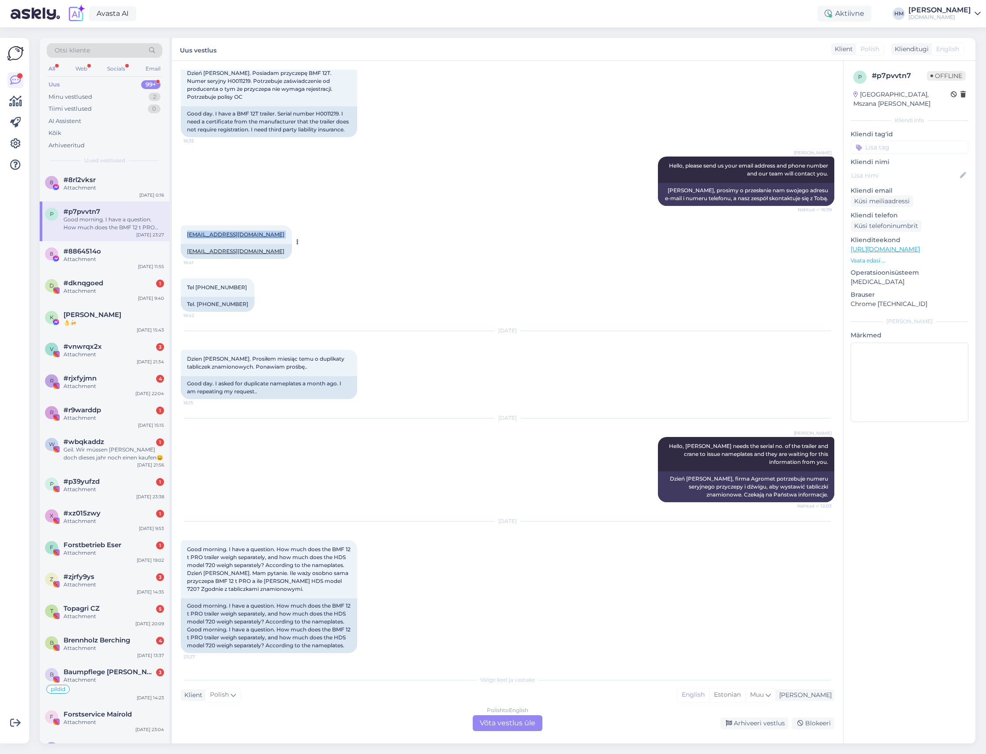
click at [185, 225] on div "[EMAIL_ADDRESS][DOMAIN_NAME] 16:41" at bounding box center [236, 234] width 111 height 19
copy span "[EMAIL_ADDRESS][DOMAIN_NAME]"
drag, startPoint x: 318, startPoint y: 83, endPoint x: 342, endPoint y: 82, distance: 24.7
click at [342, 106] on div "Good day. I have a BMF 12T trailer. Serial number H0011219. I need a certificat…" at bounding box center [269, 121] width 176 height 31
copy div "H0011219."
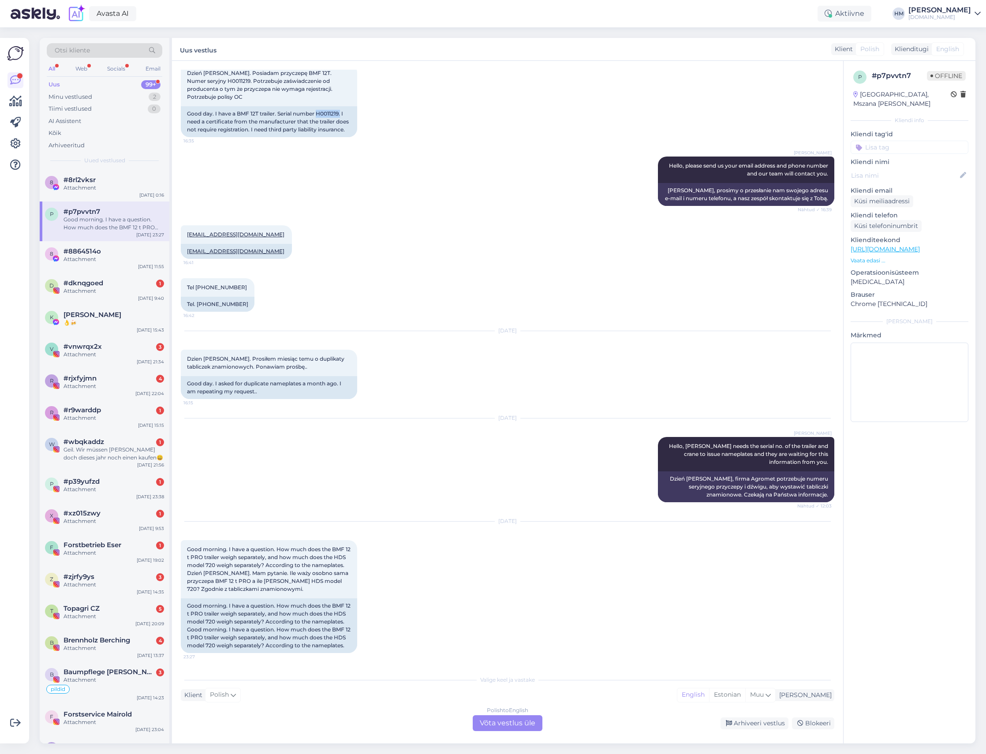
click at [52, 66] on div "All" at bounding box center [52, 68] width 10 height 11
